Goal: Task Accomplishment & Management: Manage account settings

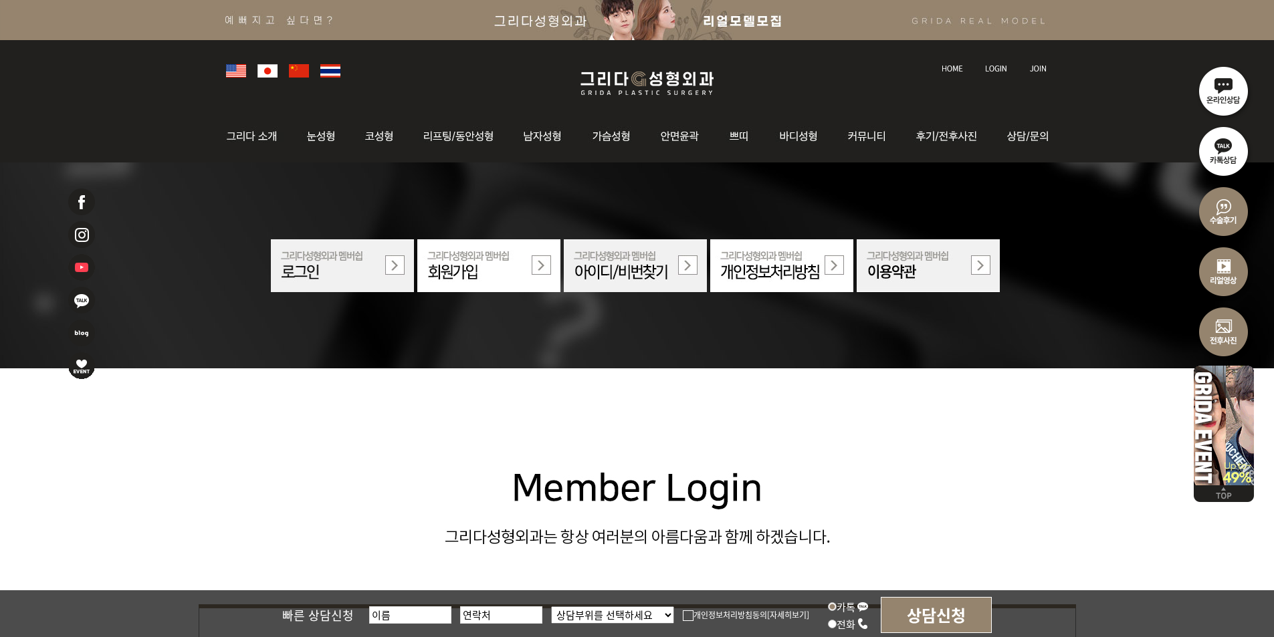
click at [999, 72] on li at bounding box center [997, 61] width 37 height 28
click at [997, 62] on link at bounding box center [997, 56] width 37 height 19
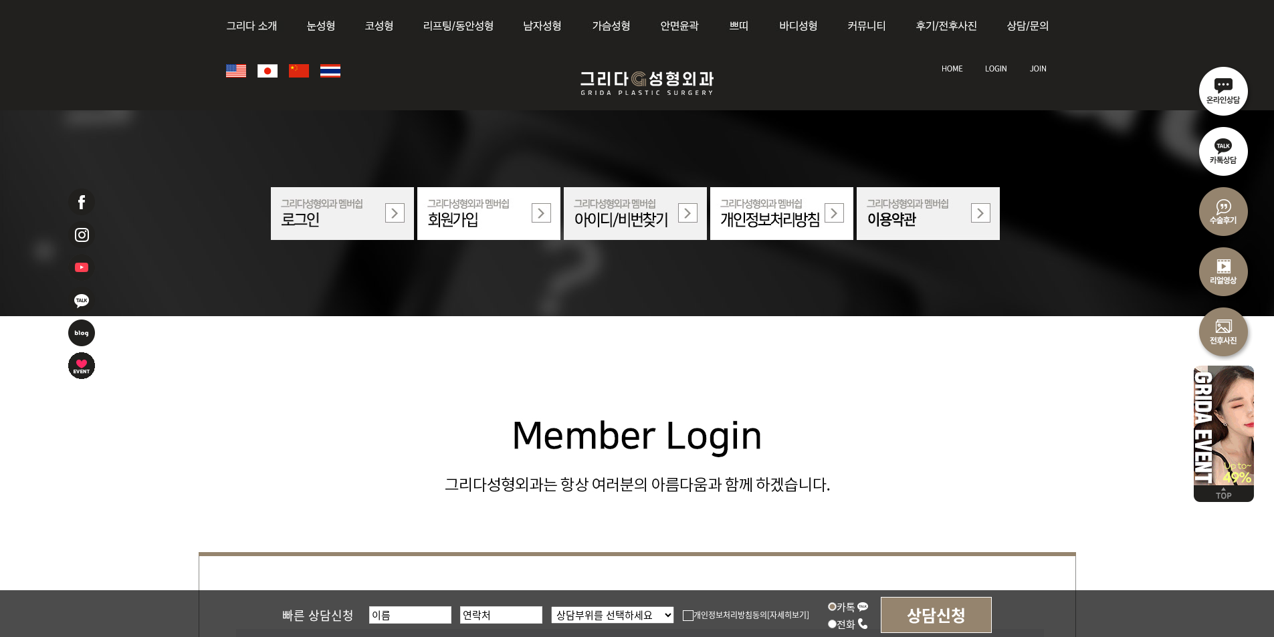
scroll to position [401, 0]
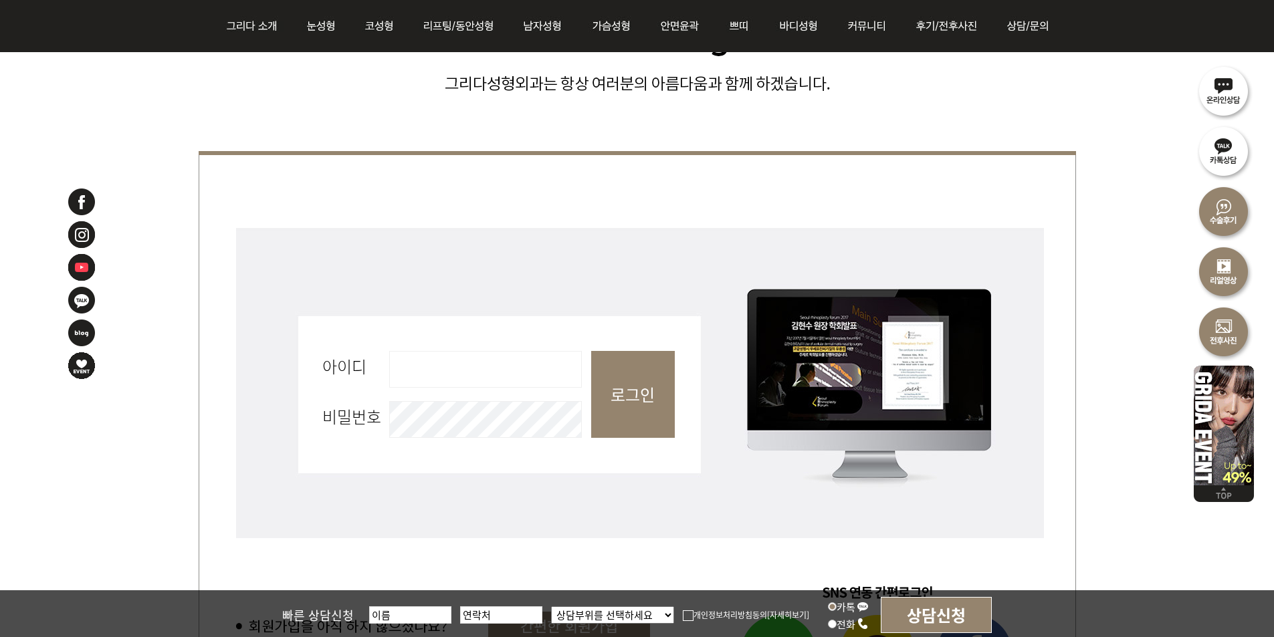
click at [436, 375] on input "아이디 필수" at bounding box center [485, 369] width 193 height 37
type input "admin"
click at [625, 391] on input "로그인" at bounding box center [633, 394] width 84 height 87
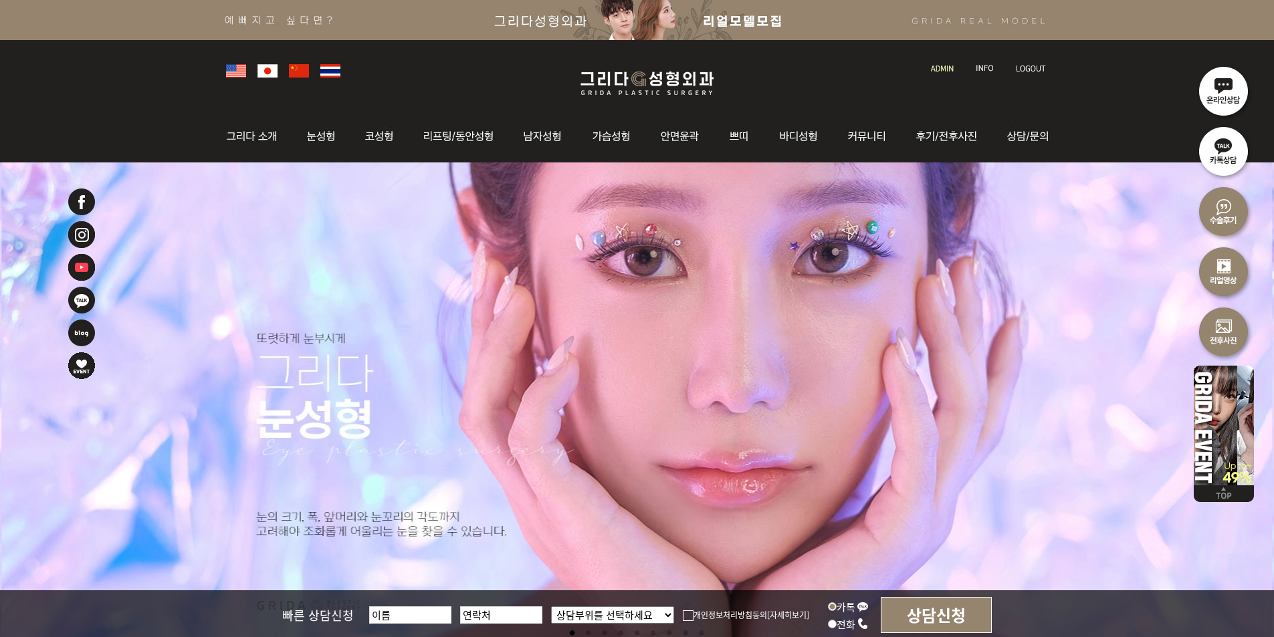
click at [939, 68] on img at bounding box center [942, 68] width 23 height 7
